Goal: Task Accomplishment & Management: Use online tool/utility

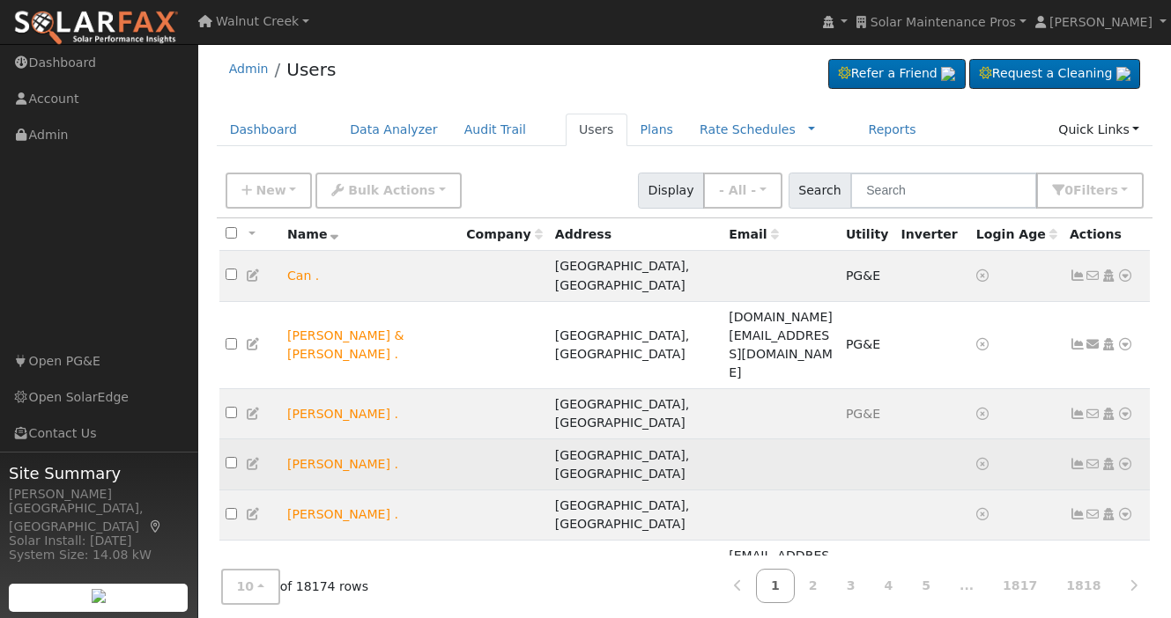
scroll to position [183, 0]
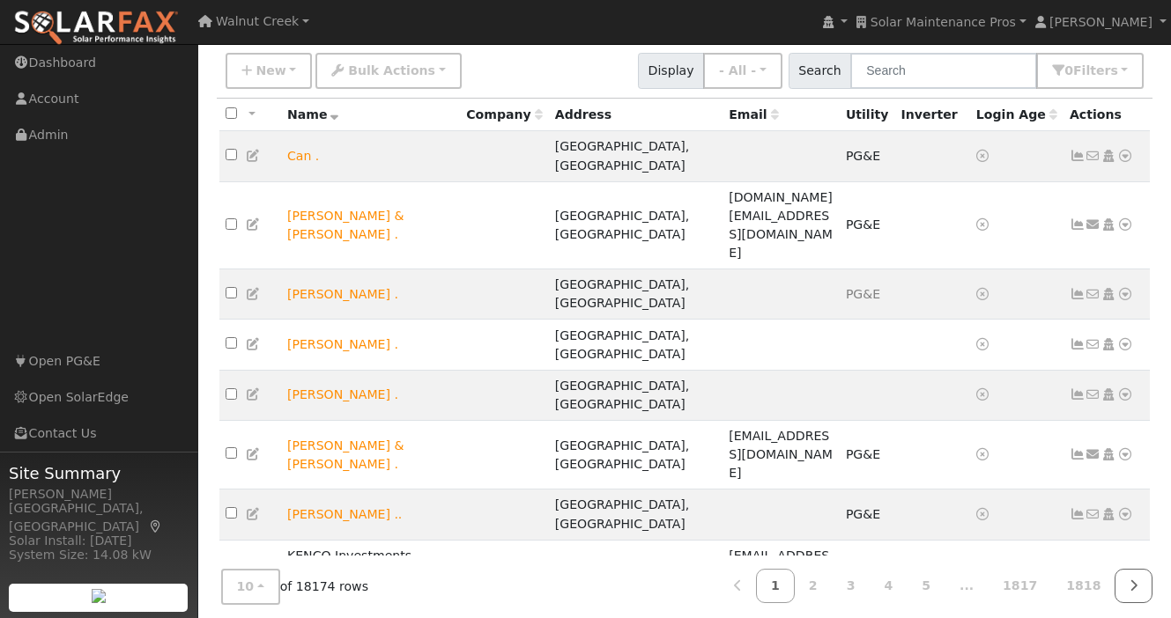
click at [1129, 575] on link at bounding box center [1133, 586] width 38 height 34
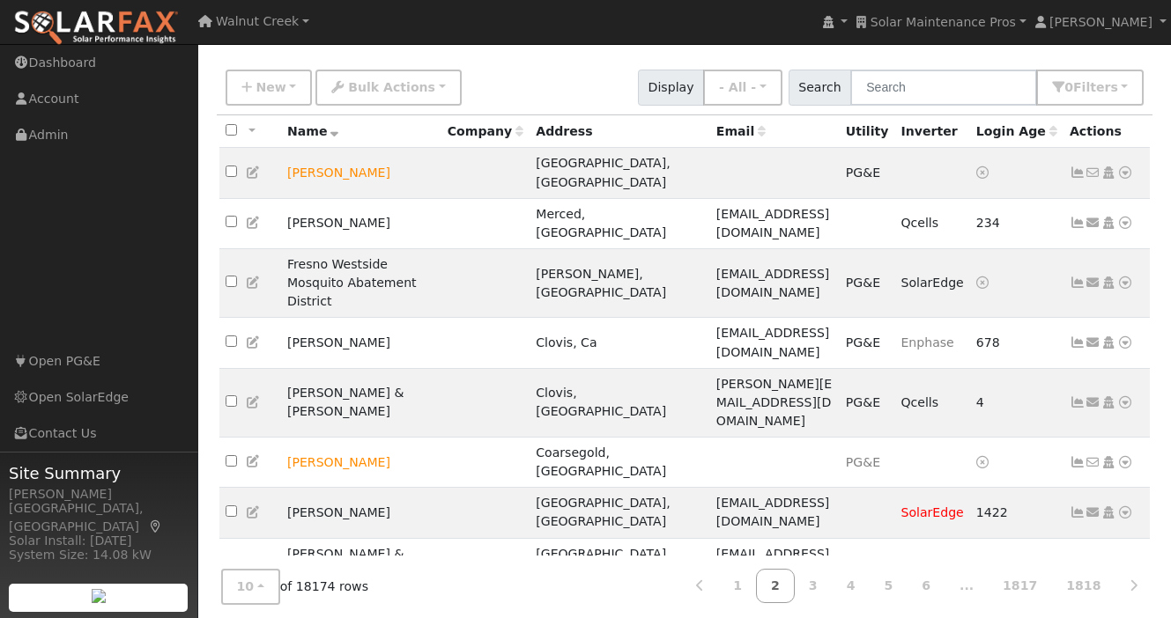
scroll to position [0, 0]
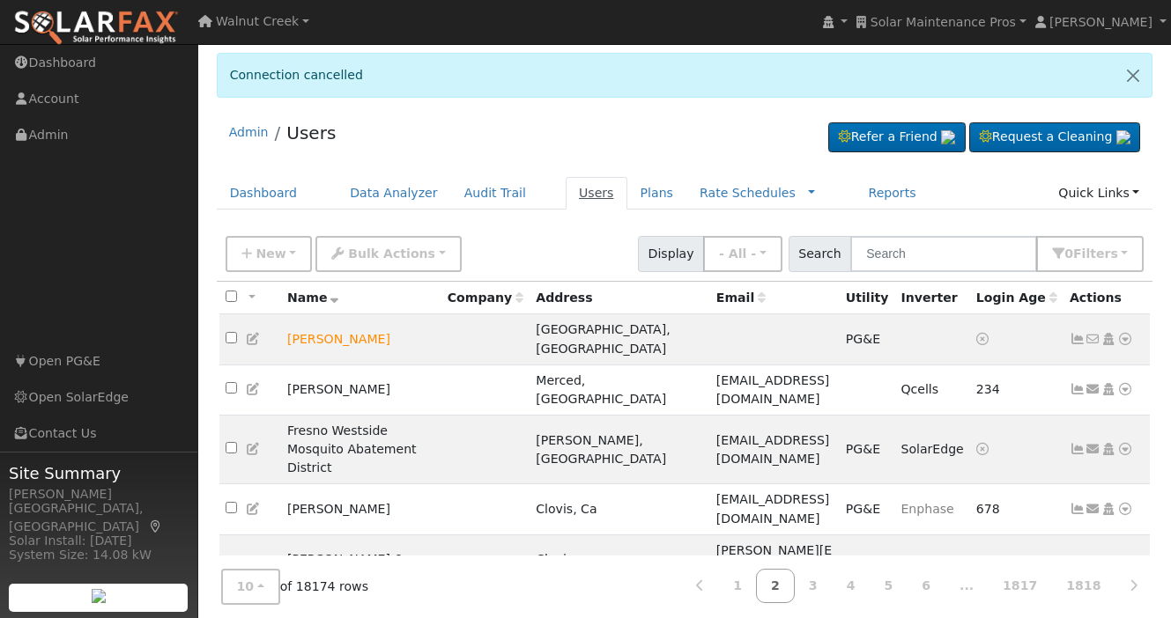
click at [584, 182] on link "Users" at bounding box center [597, 193] width 62 height 33
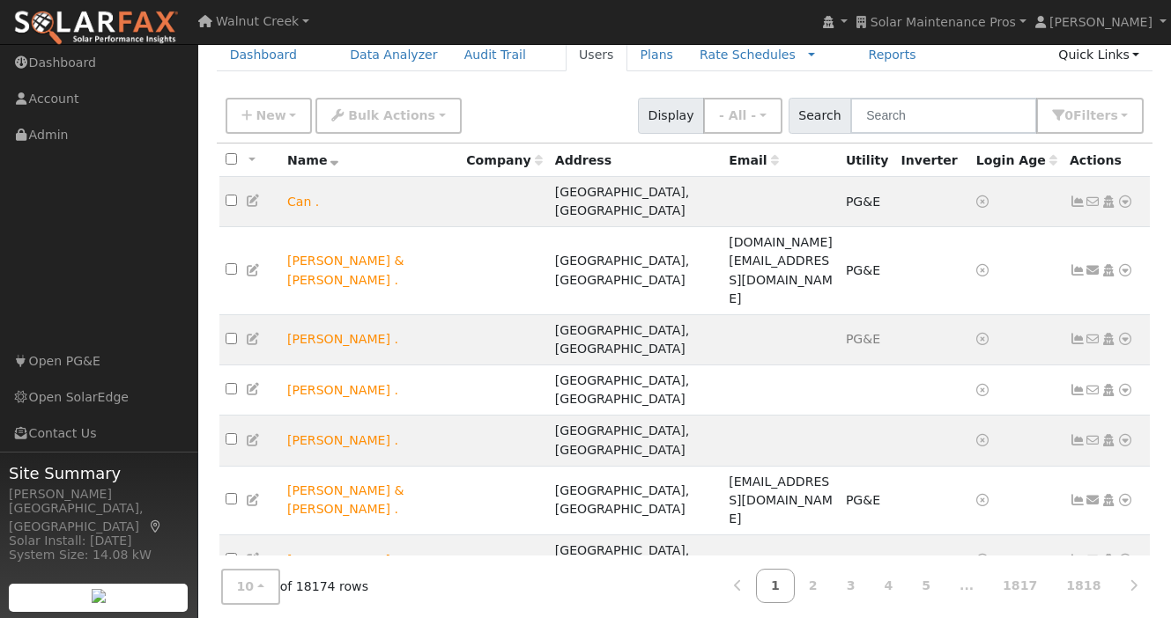
scroll to position [126, 0]
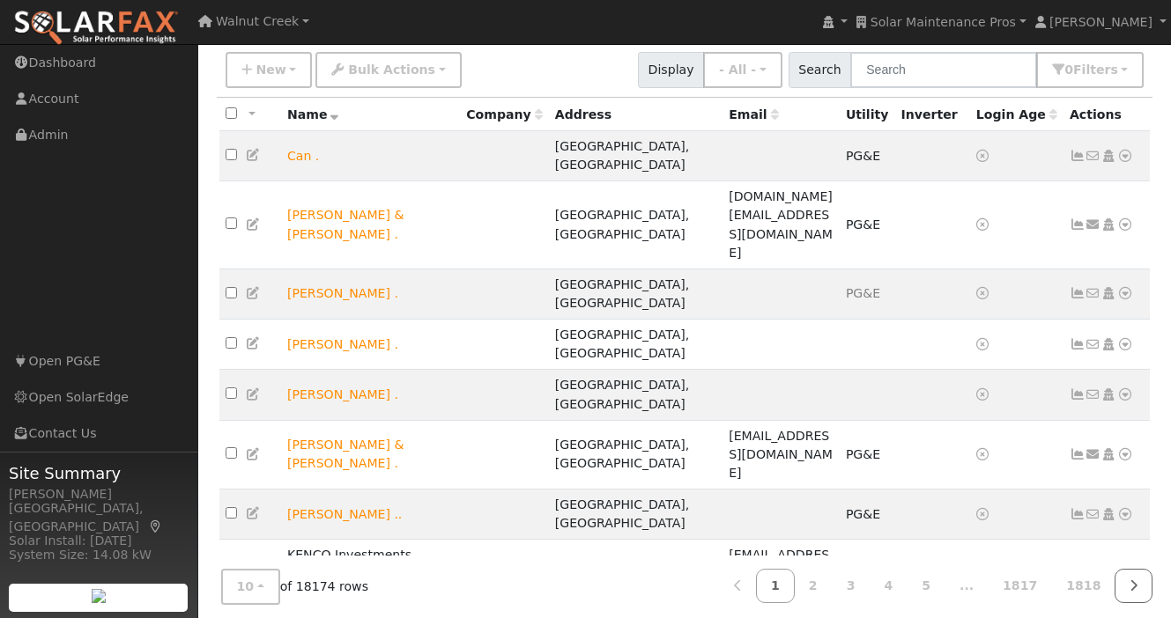
click at [1133, 580] on icon at bounding box center [1133, 586] width 8 height 12
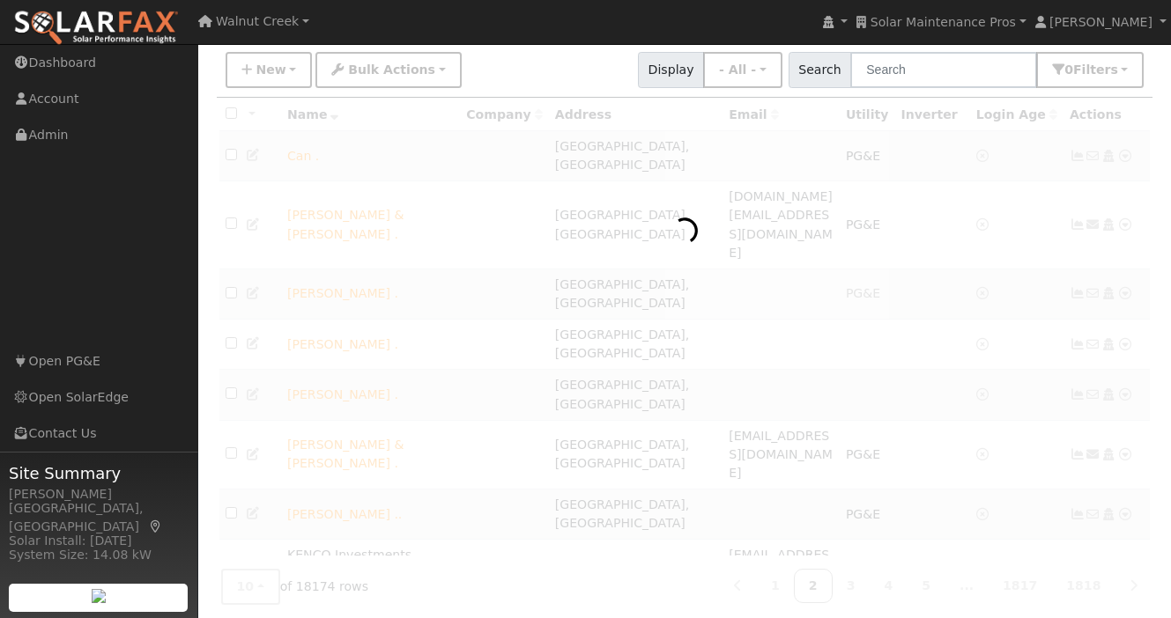
scroll to position [108, 0]
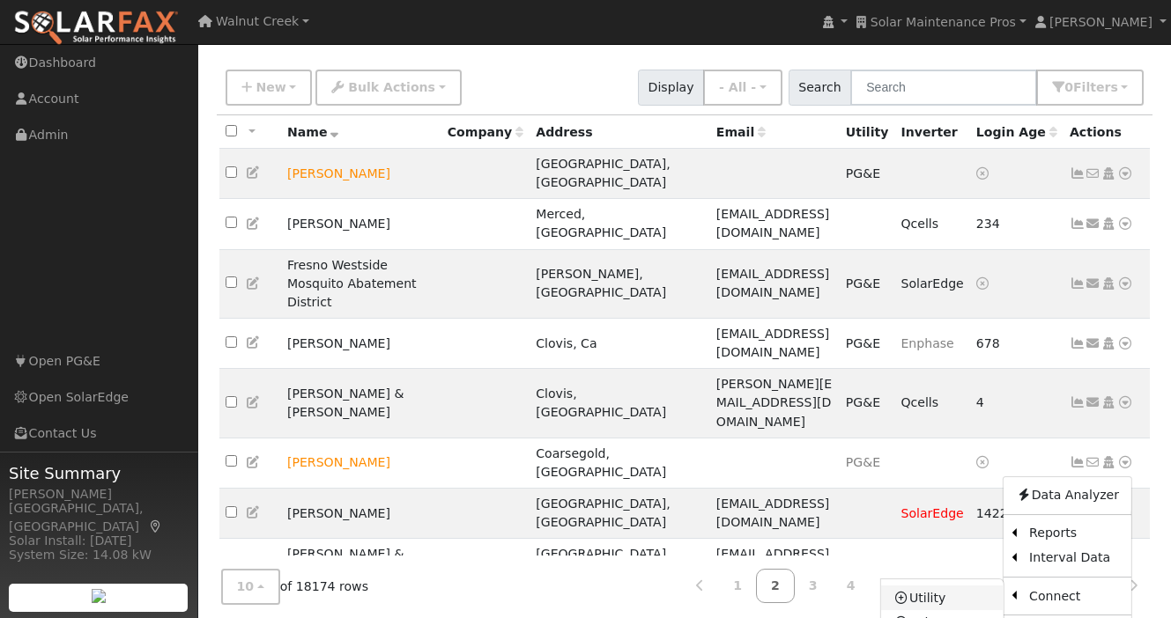
click at [959, 586] on link "Utility" at bounding box center [942, 598] width 122 height 25
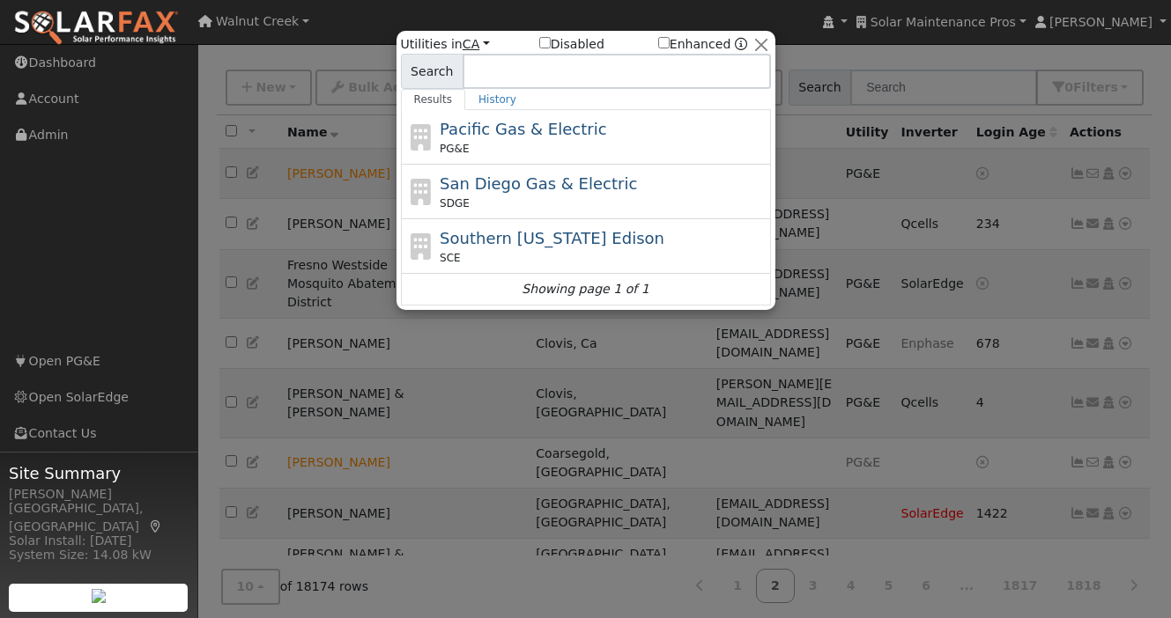
click at [471, 42] on link "CA" at bounding box center [476, 44] width 27 height 14
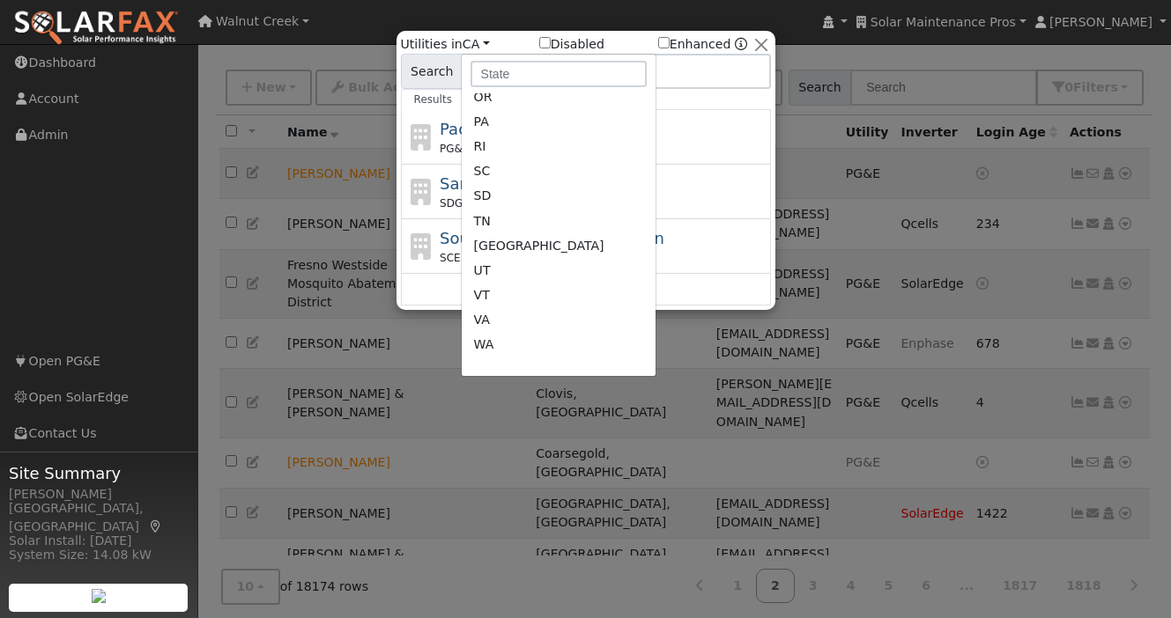
scroll to position [1013, 0]
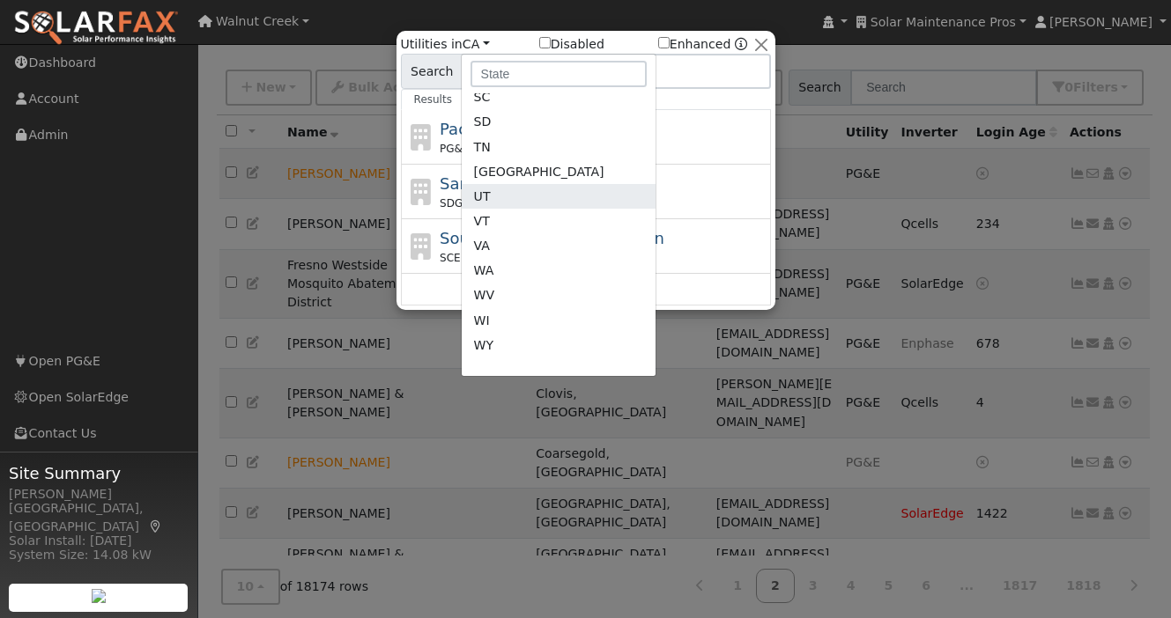
click at [534, 197] on link "UT" at bounding box center [559, 196] width 194 height 25
checkbox input "true"
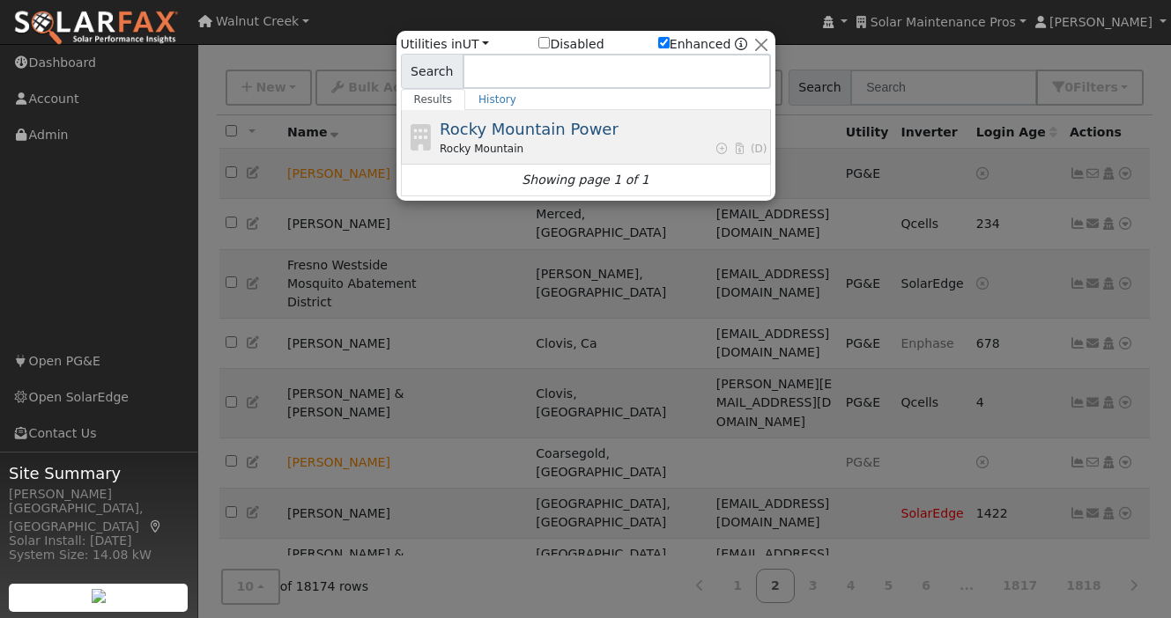
click at [544, 139] on div "Rocky Mountain Power Rocky Mountain (D)" at bounding box center [603, 137] width 327 height 40
